Goal: Information Seeking & Learning: Find specific fact

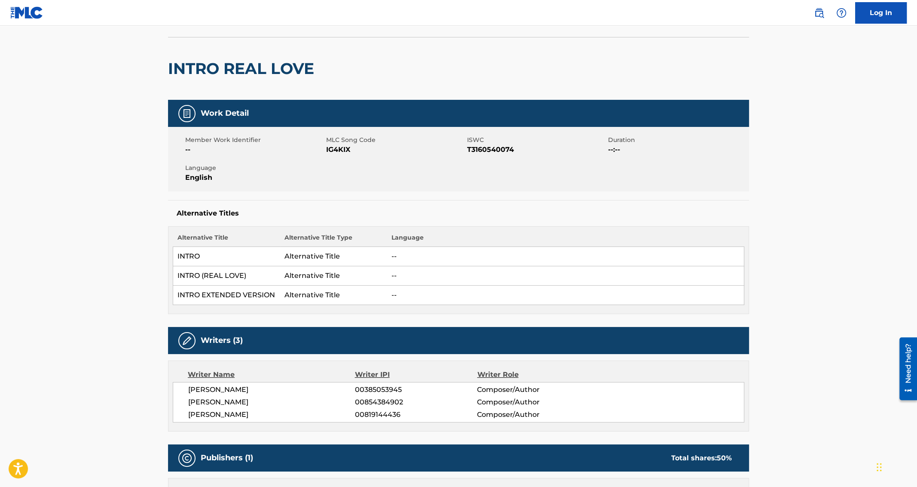
scroll to position [57, 0]
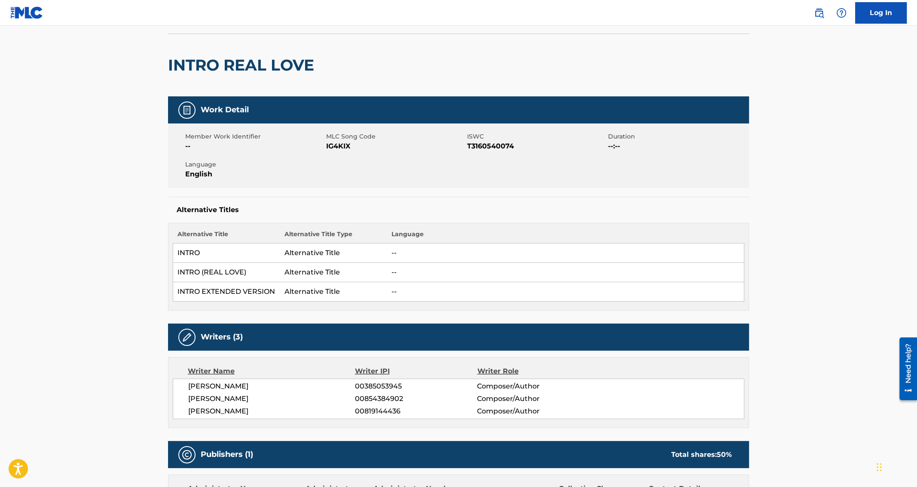
click at [240, 387] on span "[PERSON_NAME]" at bounding box center [271, 386] width 167 height 10
copy div "[PERSON_NAME]"
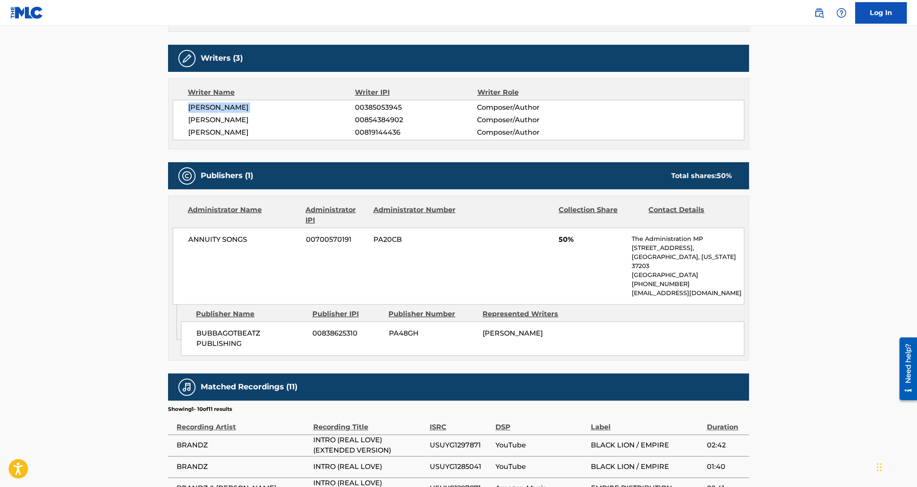
scroll to position [0, 0]
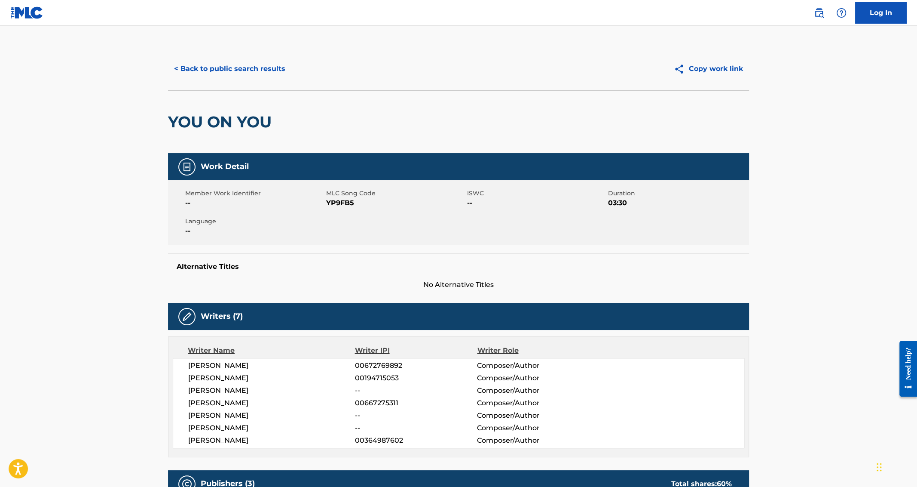
click at [213, 70] on button "< Back to public search results" at bounding box center [229, 68] width 123 height 21
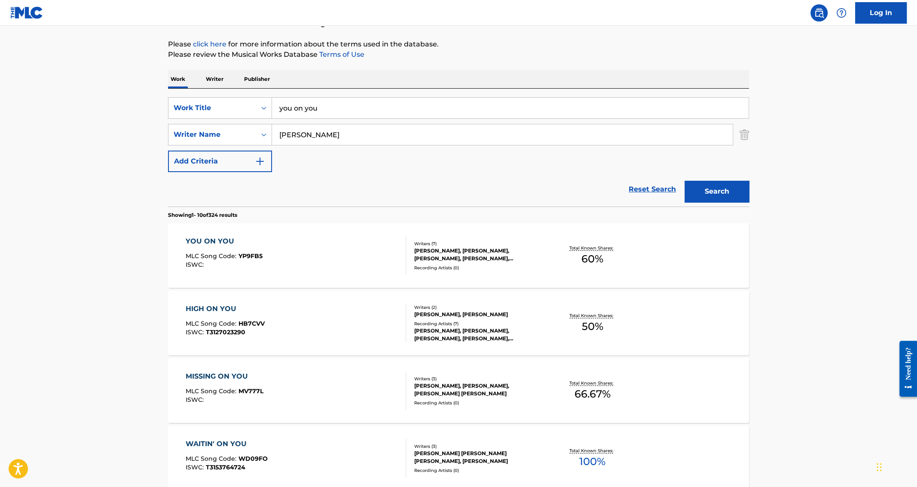
click at [310, 111] on input "you on you" at bounding box center [510, 108] width 477 height 21
type input "intro real love"
paste input "[PERSON_NAME]"
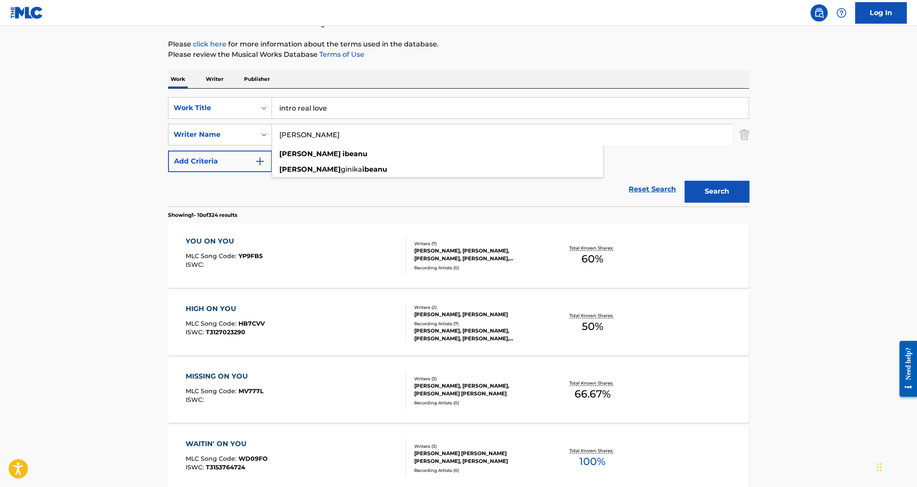
type input "[PERSON_NAME]"
click at [685, 181] on button "Search" at bounding box center [717, 191] width 64 height 21
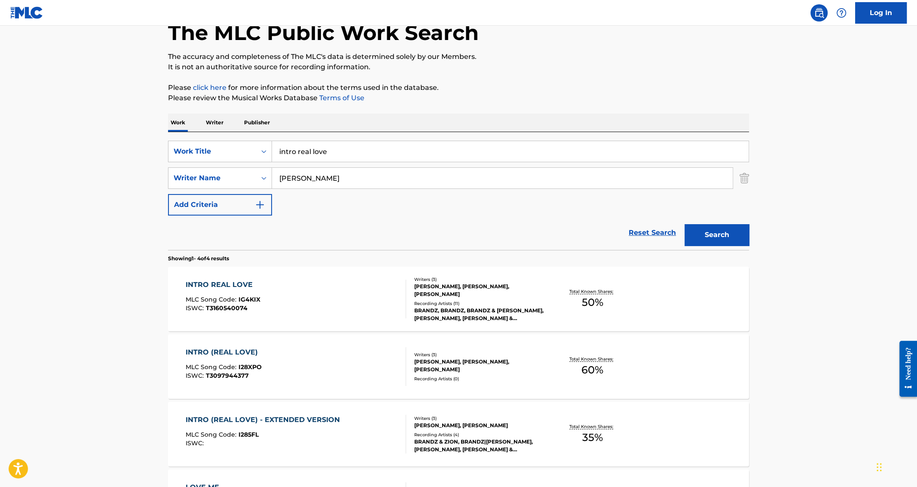
scroll to position [71, 0]
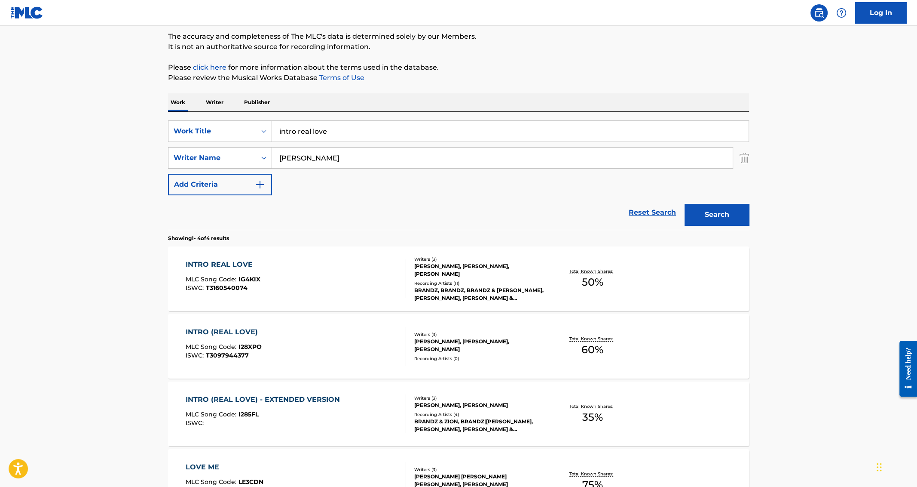
click at [214, 259] on div "INTRO REAL LOVE" at bounding box center [223, 264] width 75 height 10
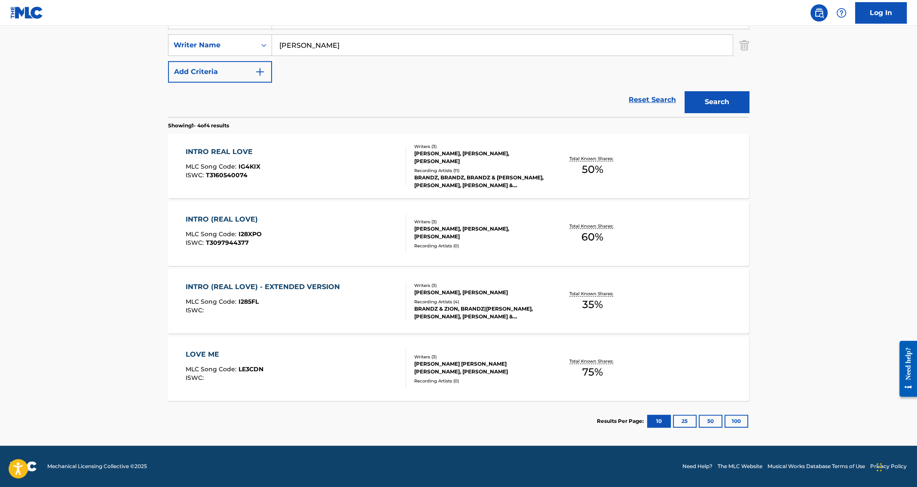
scroll to position [71, 0]
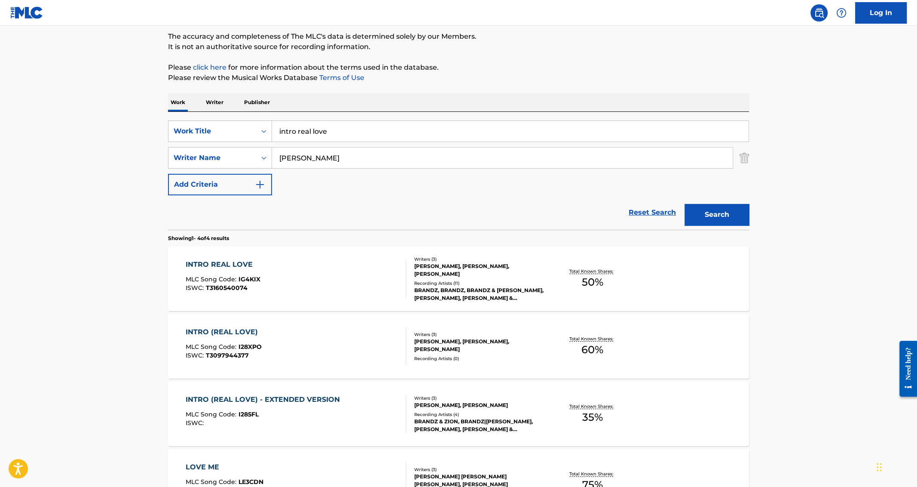
click at [199, 329] on div "INTRO (REAL LOVE)" at bounding box center [224, 332] width 77 height 10
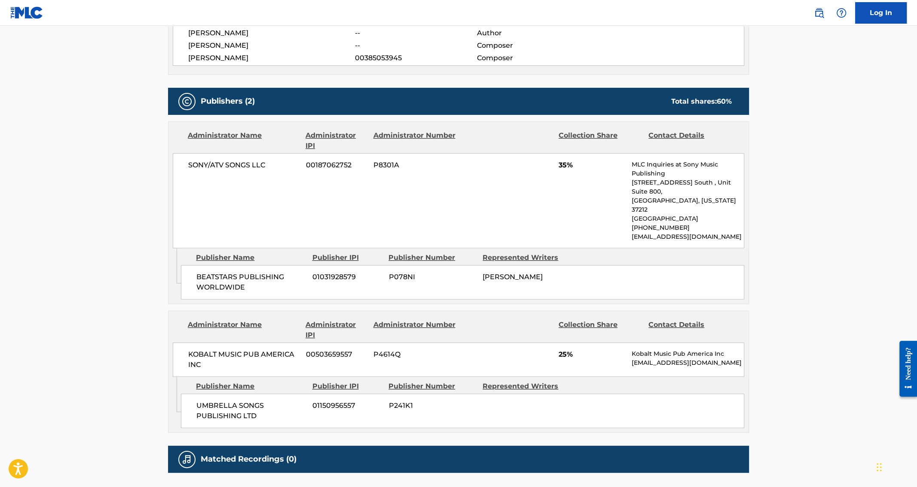
scroll to position [333, 0]
